Goal: Transaction & Acquisition: Purchase product/service

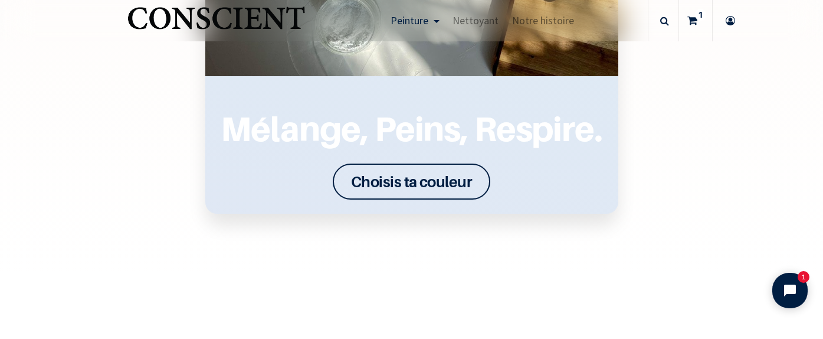
scroll to position [1567, 0]
click at [469, 185] on font "Choisis ta couleur" at bounding box center [411, 182] width 121 height 18
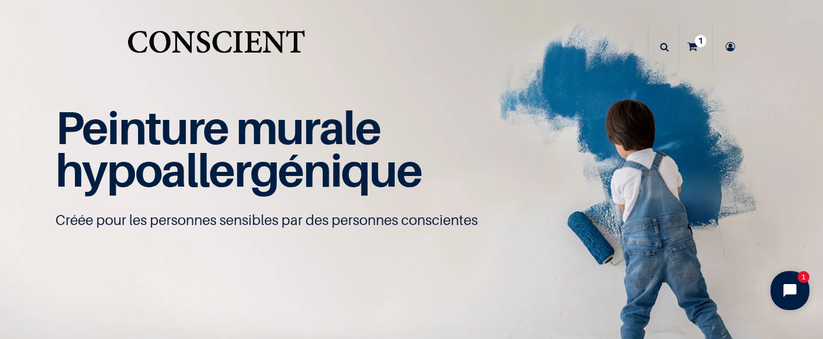
click at [803, 298] on button "Open chat widget" at bounding box center [789, 290] width 39 height 39
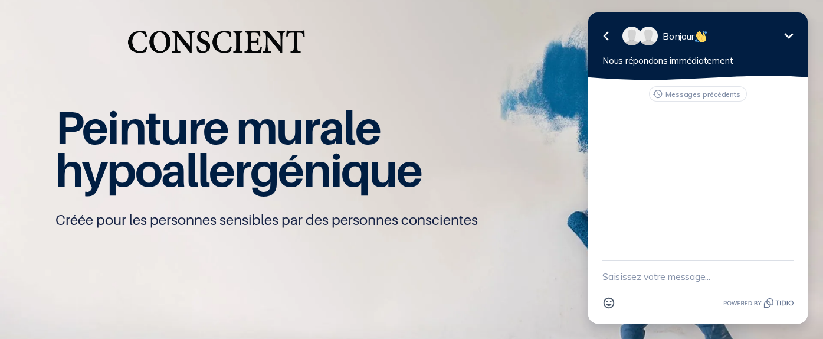
scroll to position [1, 0]
click at [791, 41] on icon "Réduire" at bounding box center [788, 36] width 14 height 14
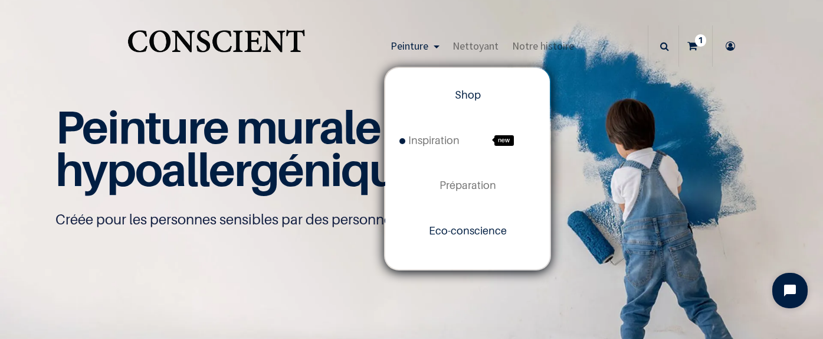
click at [464, 227] on span "Eco-conscience" at bounding box center [468, 230] width 78 height 12
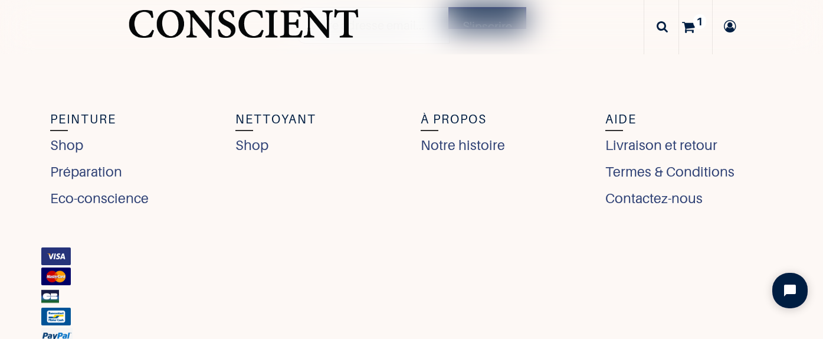
scroll to position [4221, 0]
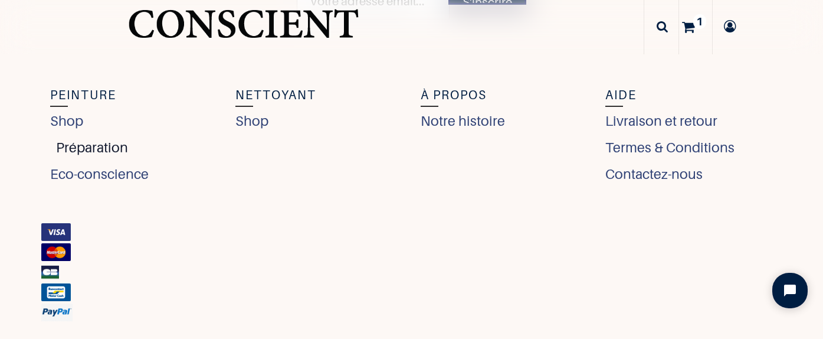
click at [106, 143] on link "Préparation" at bounding box center [89, 147] width 78 height 21
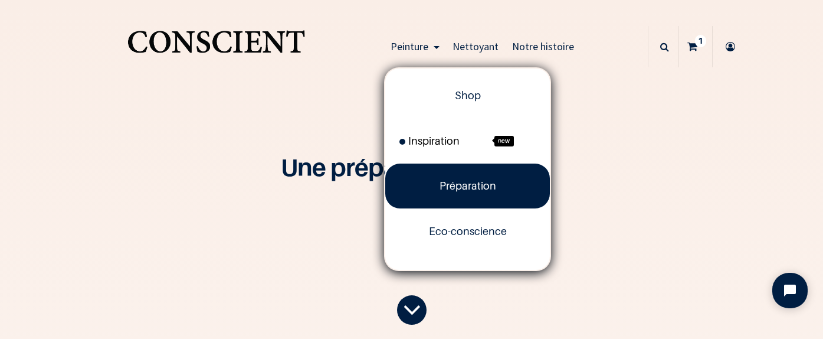
click at [422, 146] on span "Inspiration" at bounding box center [429, 140] width 60 height 12
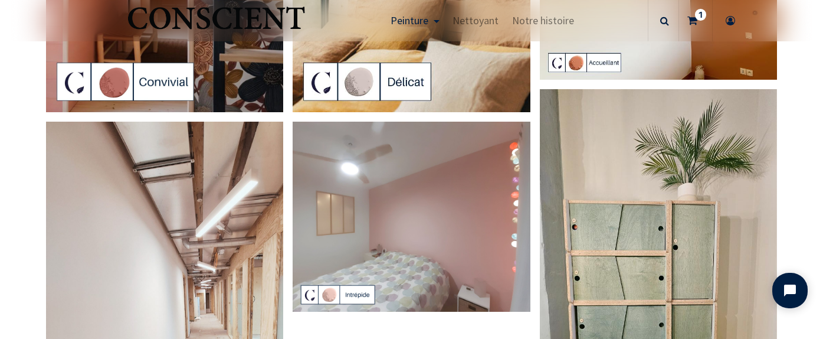
scroll to position [2443, 0]
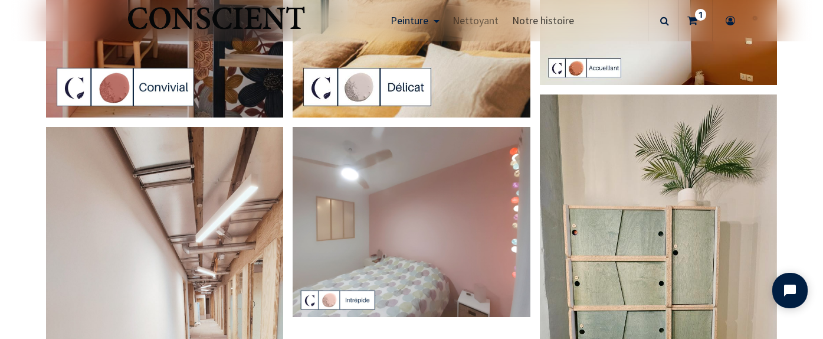
click at [562, 17] on span "Notre histoire" at bounding box center [543, 21] width 62 height 14
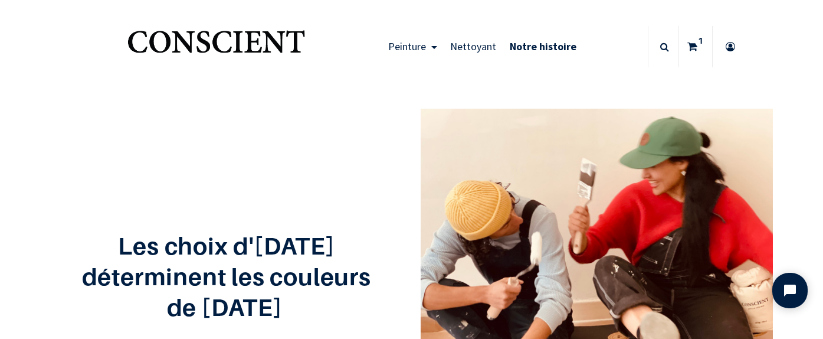
scroll to position [8, 0]
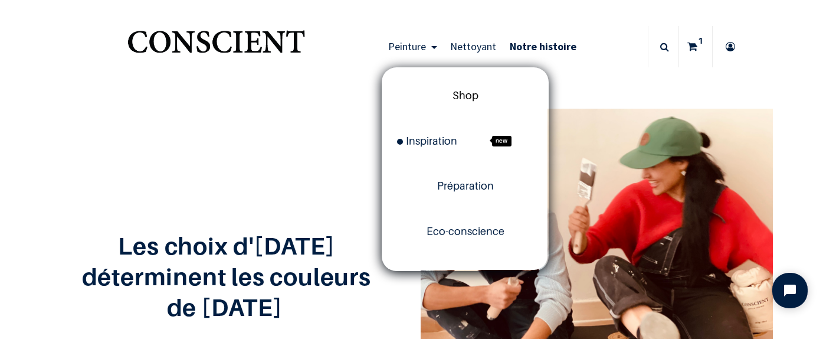
click at [456, 100] on span "Shop" at bounding box center [465, 95] width 26 height 12
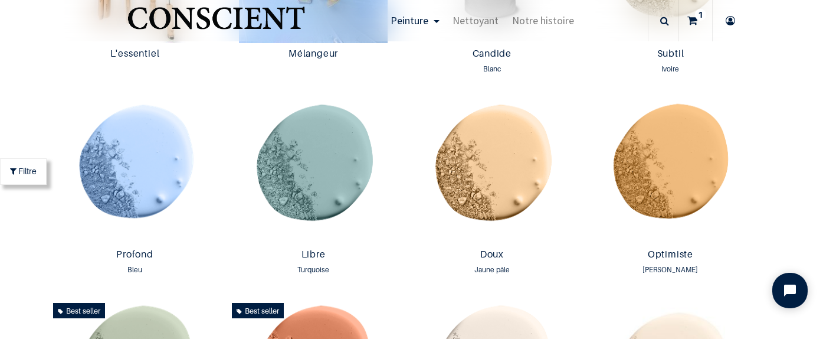
scroll to position [751, 0]
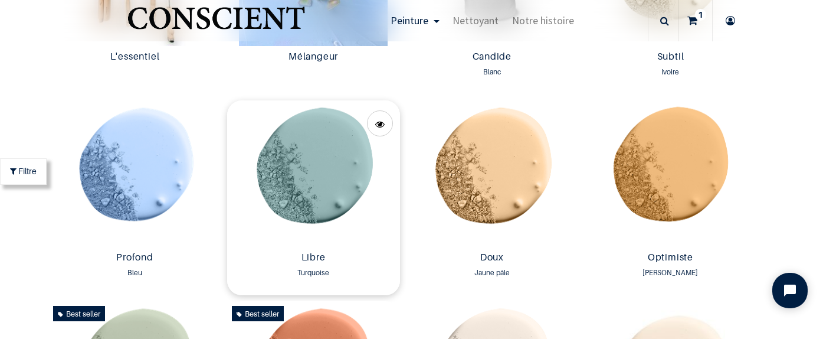
click at [320, 172] on img at bounding box center [313, 173] width 173 height 146
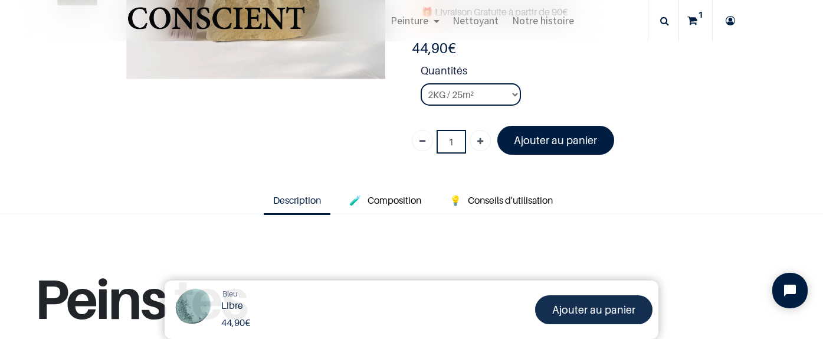
scroll to position [247, 0]
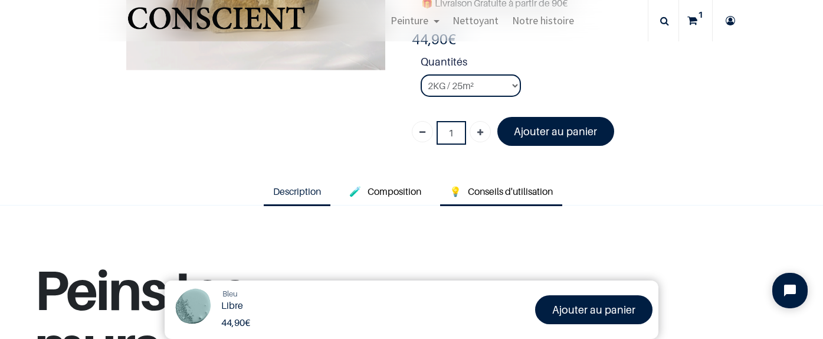
click at [501, 189] on span "Conseils d'utilisation" at bounding box center [510, 191] width 85 height 12
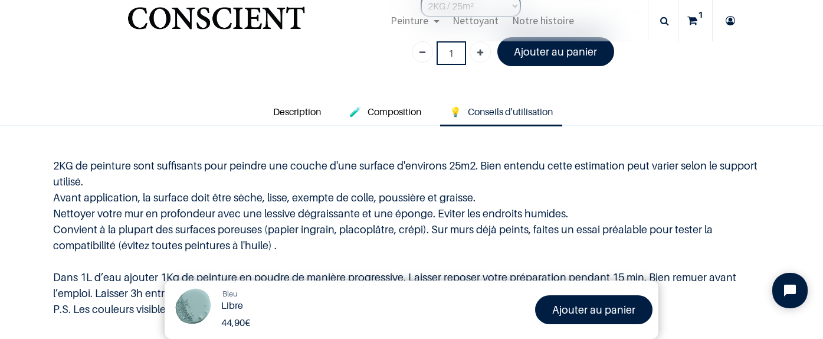
scroll to position [327, 0]
click at [399, 105] on span "Composition" at bounding box center [394, 111] width 54 height 12
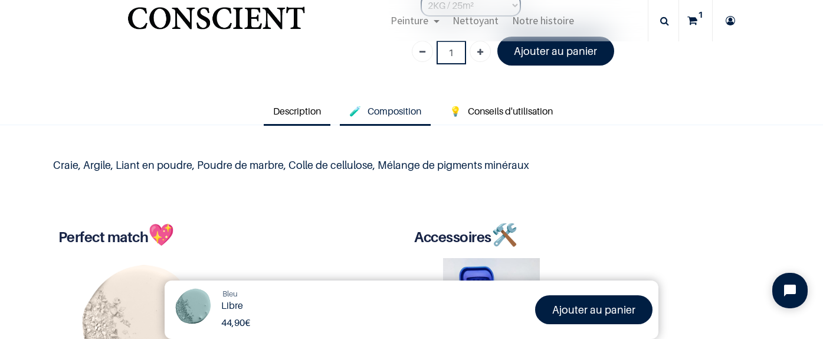
click at [311, 106] on span "Description" at bounding box center [297, 111] width 48 height 12
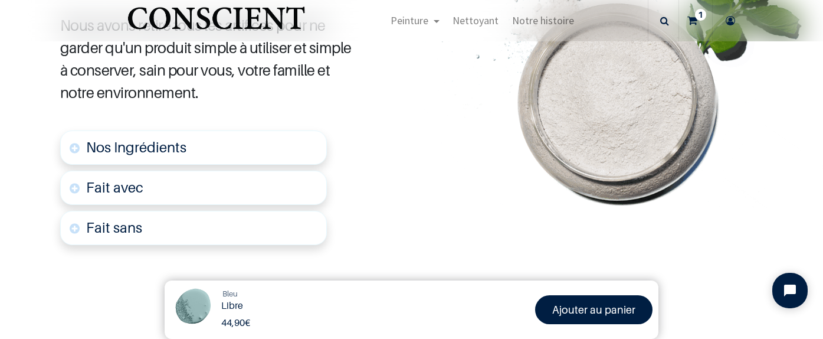
scroll to position [657, 0]
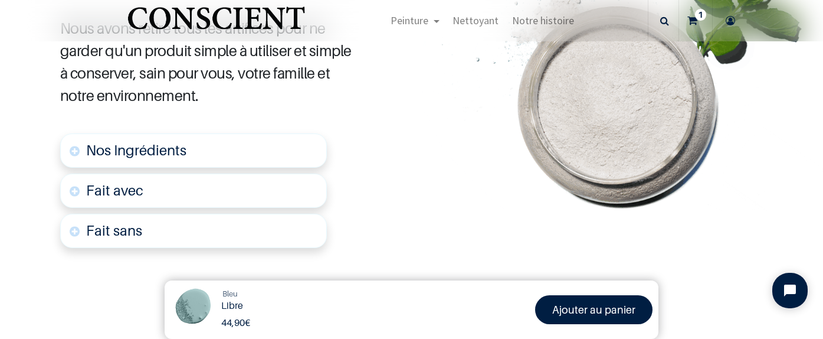
click at [271, 145] on link "Nos Ingrédients" at bounding box center [193, 150] width 267 height 34
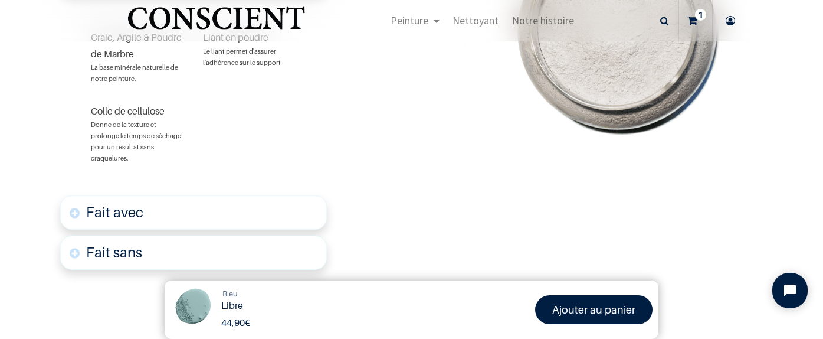
scroll to position [829, 0]
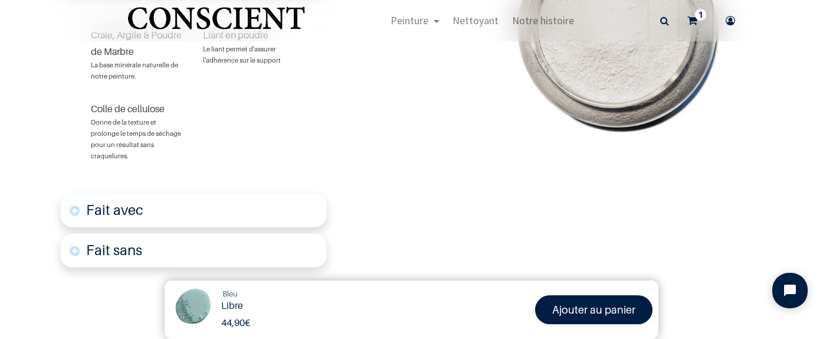
click at [267, 193] on link "Fait avec" at bounding box center [193, 210] width 267 height 34
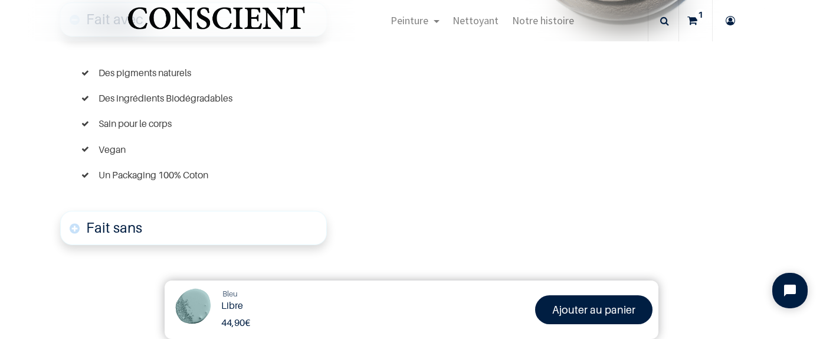
click at [261, 211] on link "Fait sans" at bounding box center [193, 228] width 267 height 34
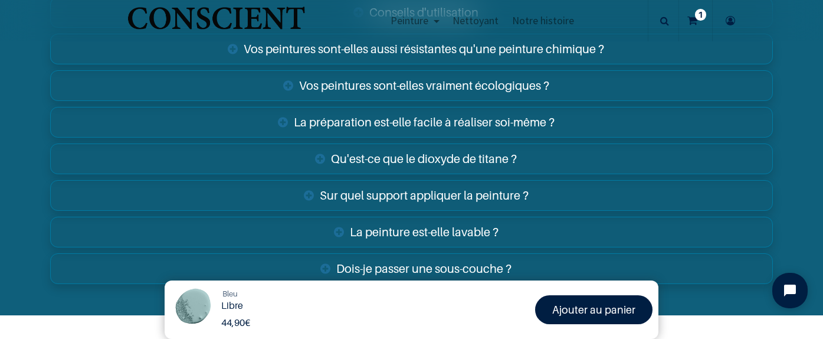
scroll to position [2484, 0]
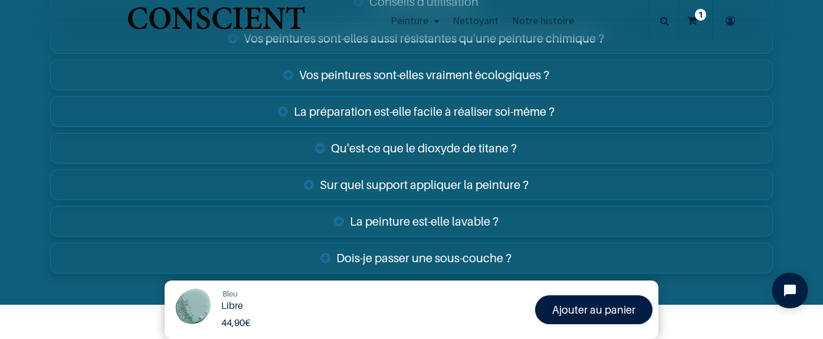
click at [314, 242] on link "Dois-je passer une sous-couche ?" at bounding box center [411, 257] width 723 height 31
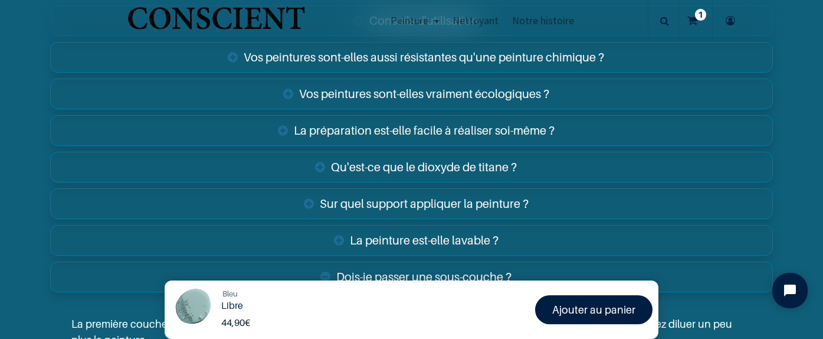
scroll to position [2459, 0]
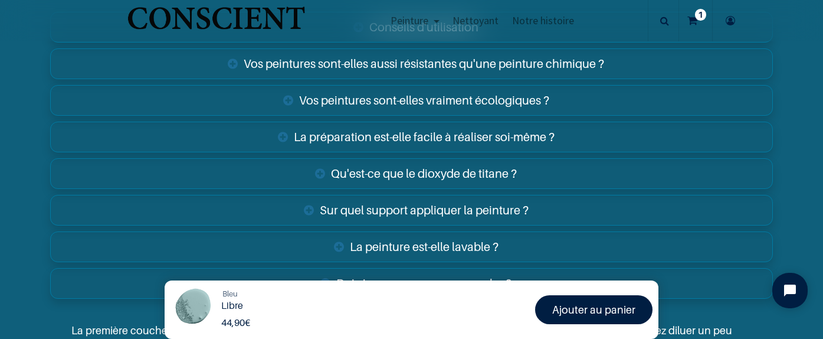
click at [359, 121] on link "La préparation est-elle facile à réaliser soi-même ?" at bounding box center [411, 136] width 723 height 31
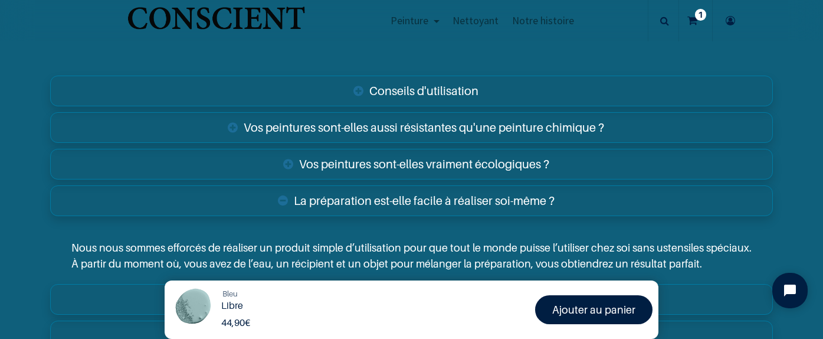
scroll to position [2391, 0]
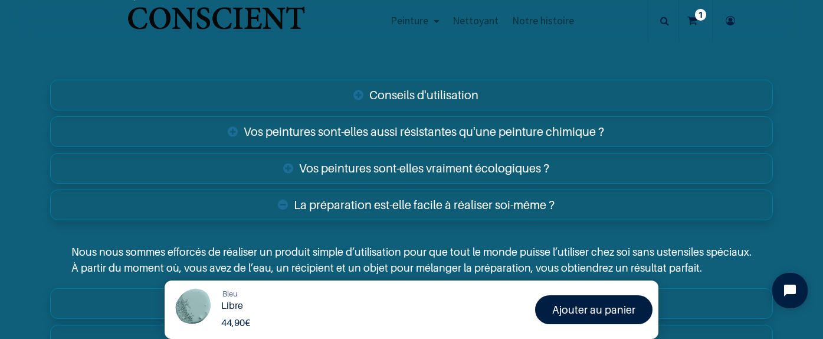
click at [376, 80] on link "Conseils d'utilisation" at bounding box center [411, 95] width 723 height 31
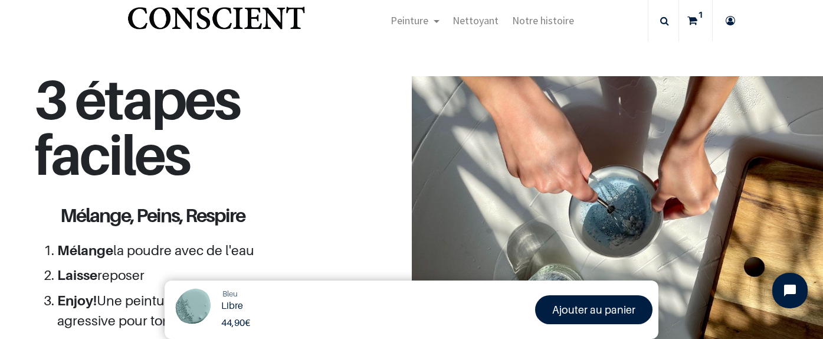
scroll to position [1508, 0]
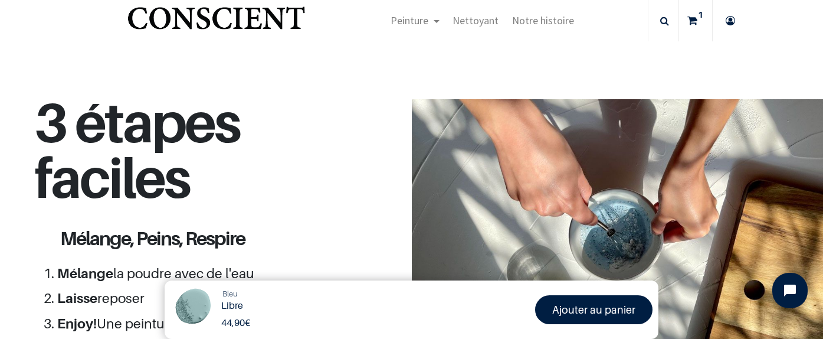
click at [198, 303] on img at bounding box center [192, 308] width 44 height 44
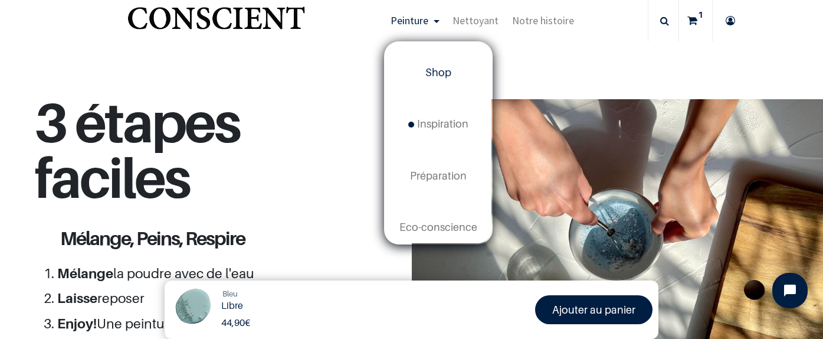
click at [448, 63] on link "Shop" at bounding box center [438, 72] width 106 height 51
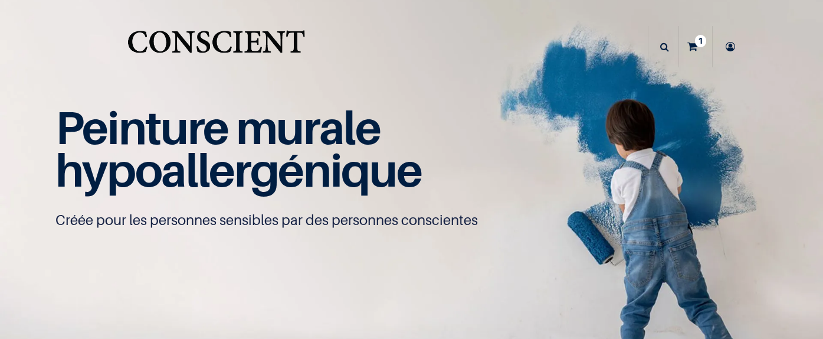
scroll to position [8, 0]
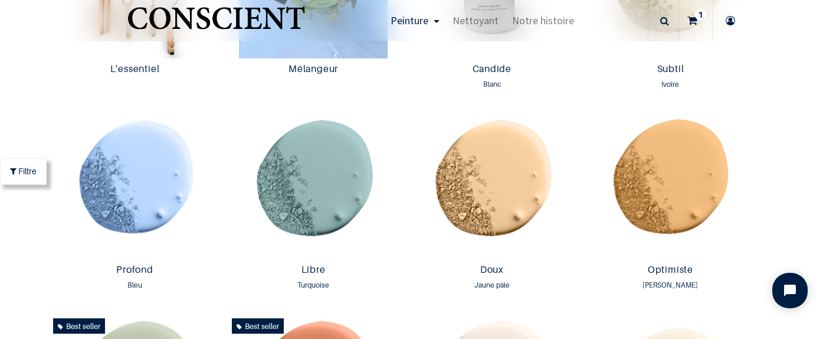
scroll to position [791, 0]
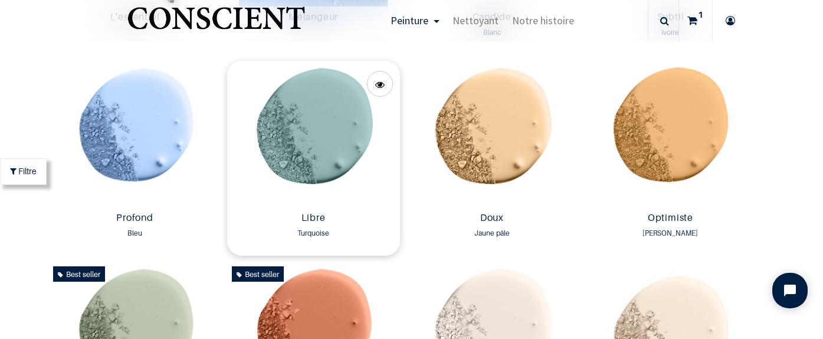
click at [331, 139] on img at bounding box center [313, 134] width 173 height 146
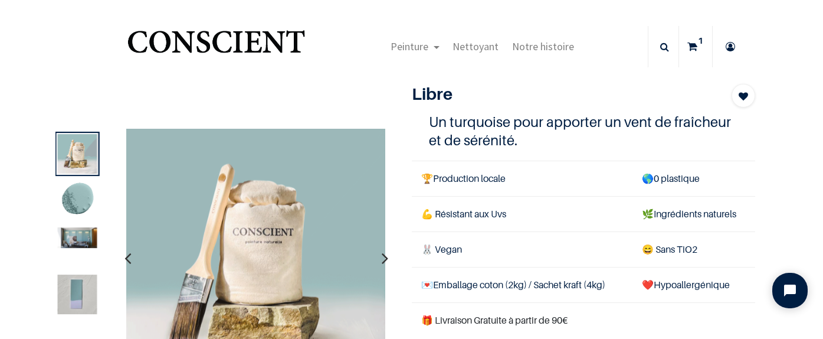
click at [695, 52] on icon at bounding box center [692, 46] width 10 height 41
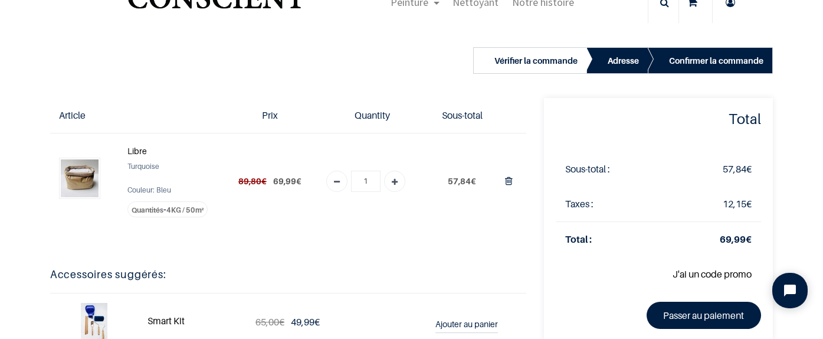
scroll to position [45, 0]
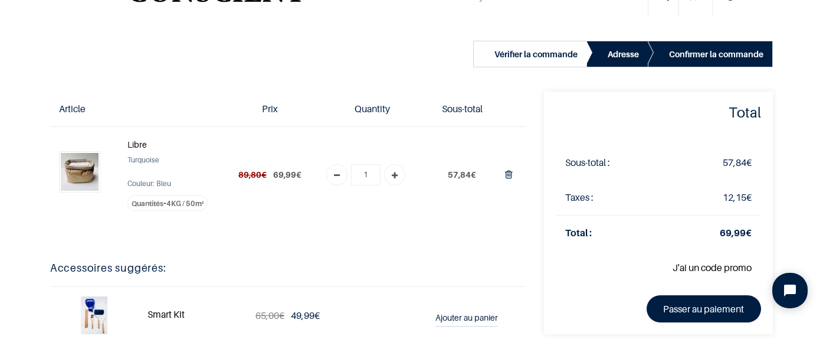
scroll to position [47, 0]
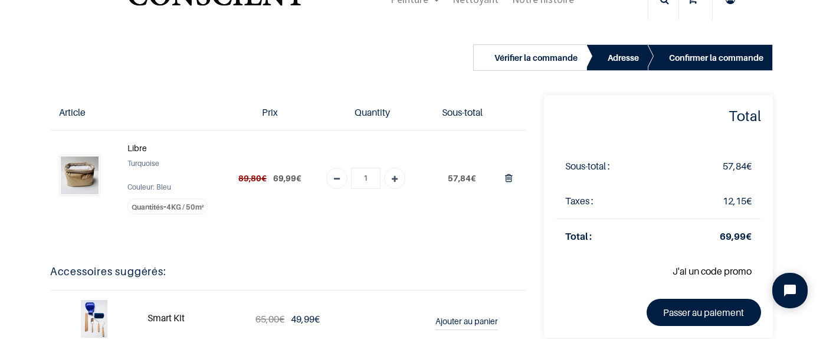
click at [682, 306] on link "Passer au paiement" at bounding box center [703, 311] width 115 height 27
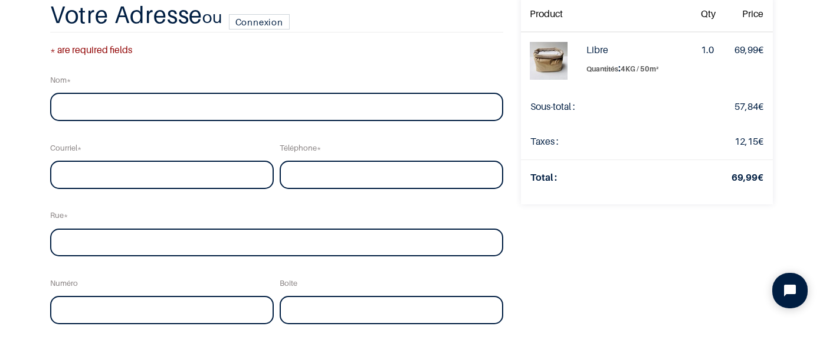
scroll to position [54, 0]
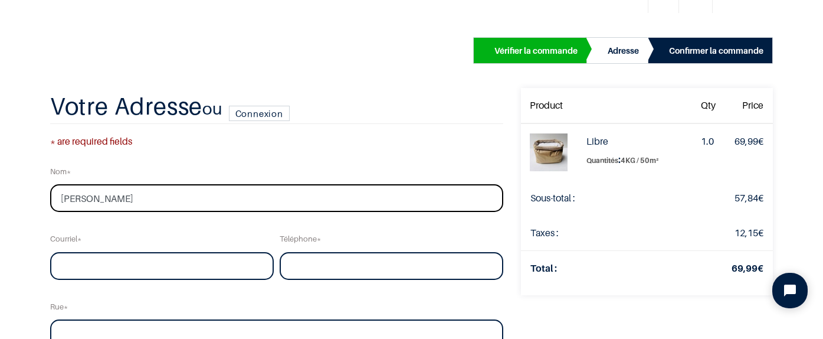
type input "borgel"
type input "alexb540@hotmail.com"
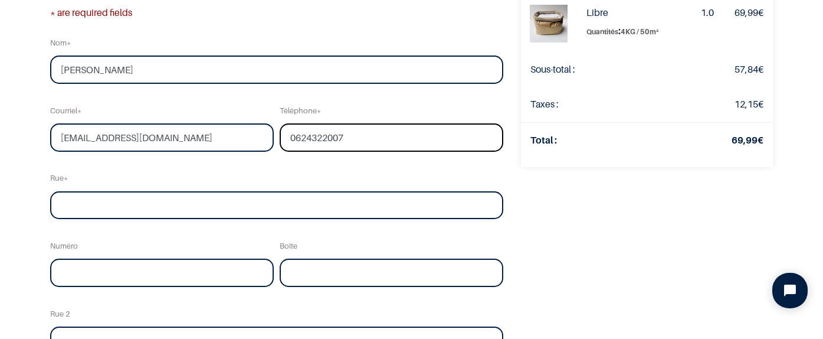
scroll to position [113, 0]
type input "0624322007"
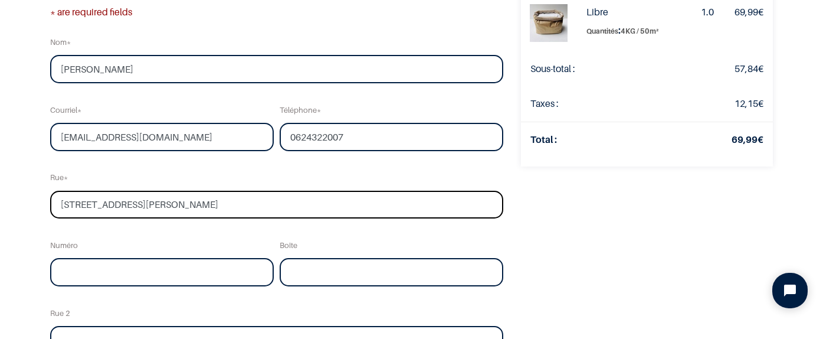
click at [66, 205] on input "4 rue pierre semard" at bounding box center [277, 205] width 454 height 28
type input "rue pierre semard"
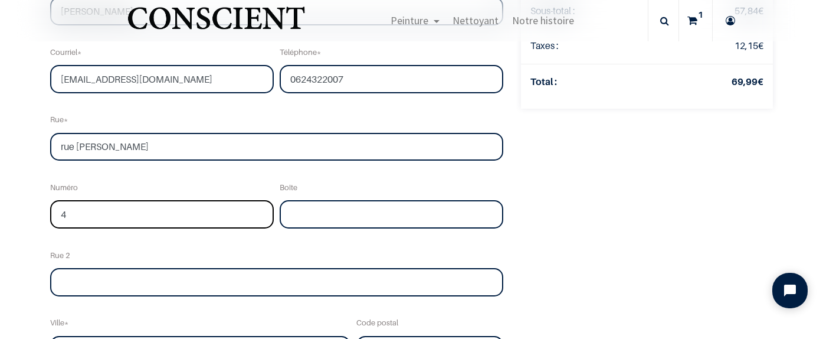
scroll to position [218, 0]
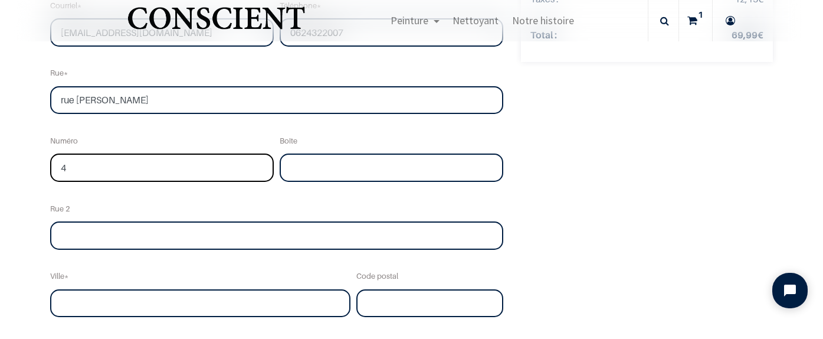
type input "4"
type input "la garenne colombes"
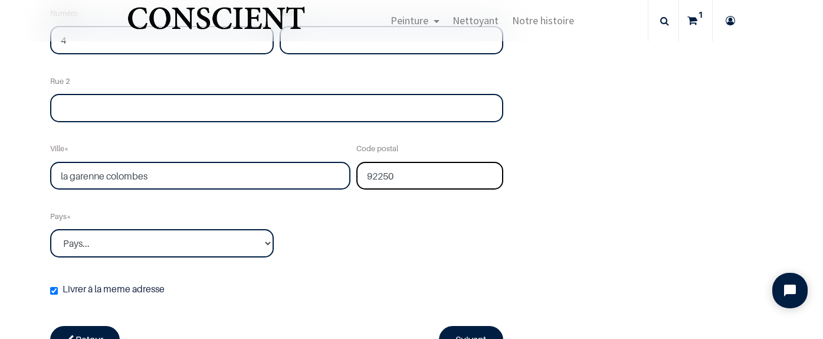
scroll to position [355, 0]
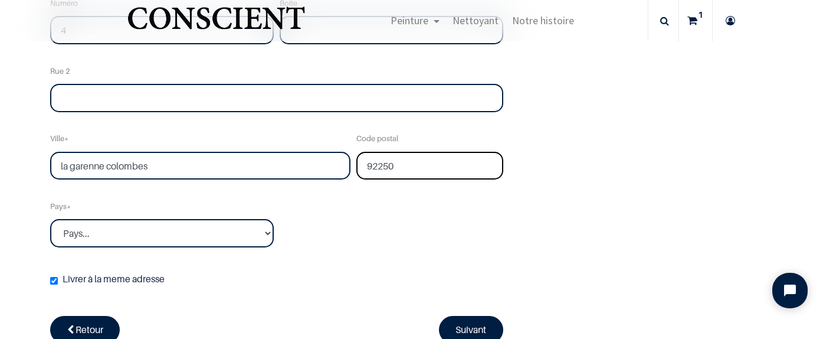
type input "92250"
select select "75"
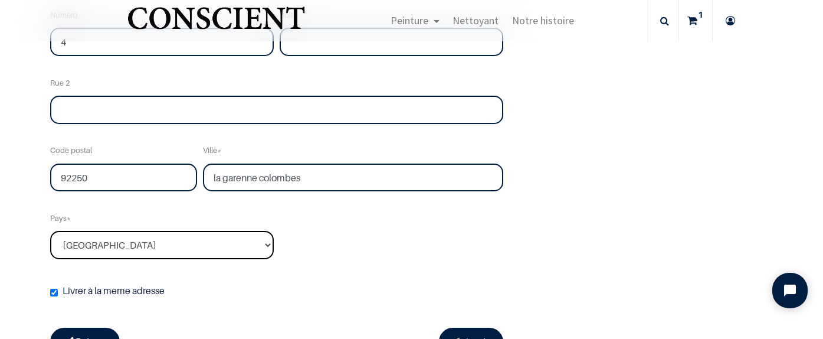
scroll to position [394, 0]
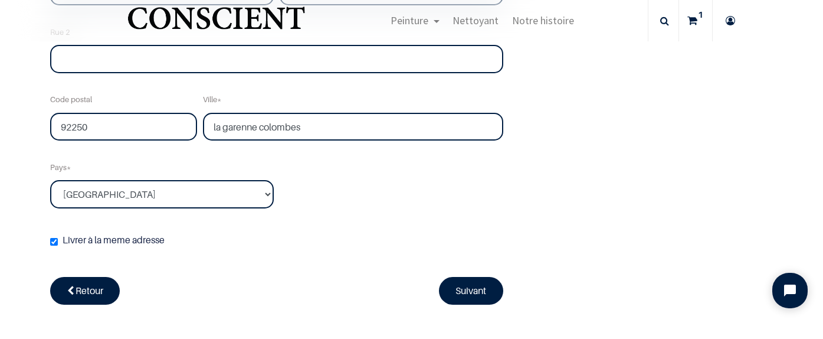
click at [460, 284] on link "Suivant" at bounding box center [471, 290] width 65 height 27
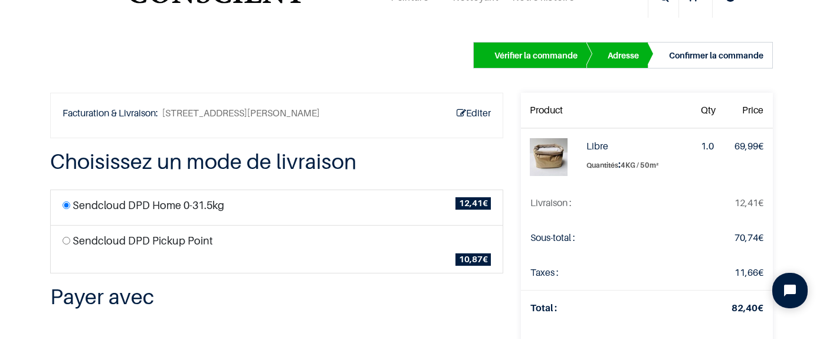
scroll to position [61, 0]
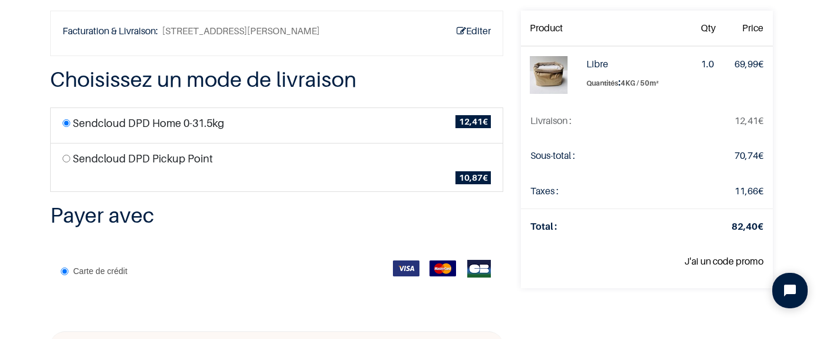
scroll to position [70, 0]
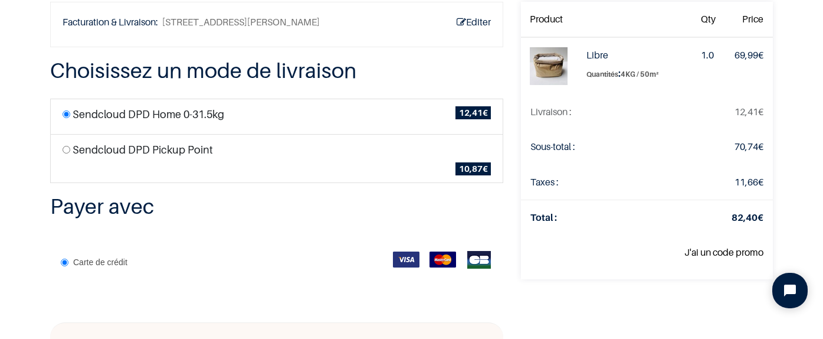
click at [162, 150] on label "Sendcloud DPD Pickup Point" at bounding box center [143, 150] width 140 height 16
radio input "true"
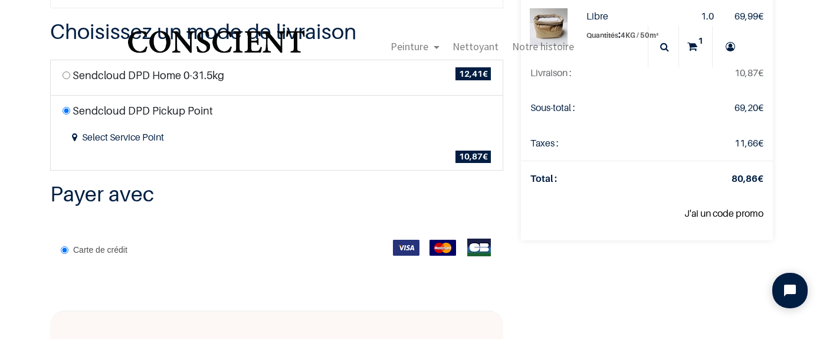
scroll to position [108, 0]
